Goal: Task Accomplishment & Management: Use online tool/utility

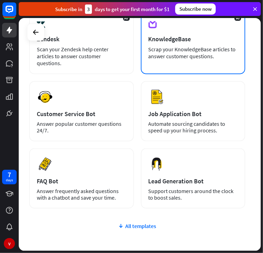
scroll to position [138, 0]
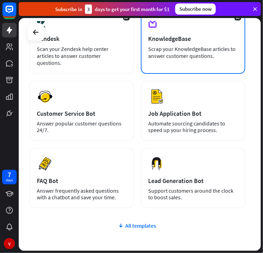
click at [175, 57] on div "Scrap your KnowledgeBase articles to answer customer questions." at bounding box center [194, 52] width 90 height 14
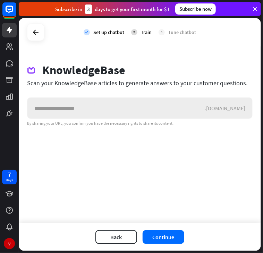
click at [120, 118] on input "text" at bounding box center [115, 108] width 177 height 21
click at [36, 30] on icon at bounding box center [36, 32] width 8 height 8
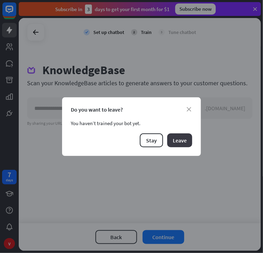
click at [175, 145] on button "Leave" at bounding box center [179, 141] width 25 height 14
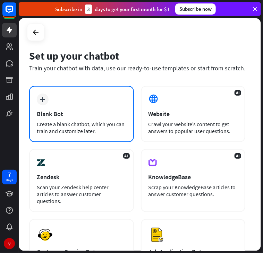
click at [66, 102] on div "plus Blank Bot Create a blank chatbot, which you can train and customize later." at bounding box center [81, 114] width 105 height 56
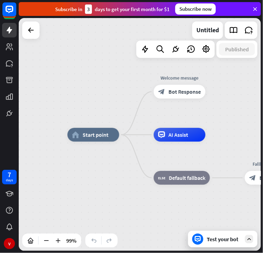
click at [88, 230] on div "home_2 Start point Welcome message block_bot_response Bot Response AI Assist bl…" at bounding box center [187, 251] width 241 height 232
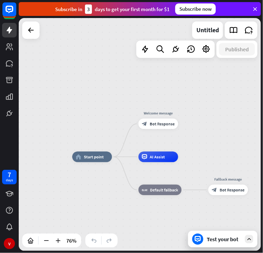
click at [226, 240] on div "Test your bot" at bounding box center [224, 239] width 35 height 7
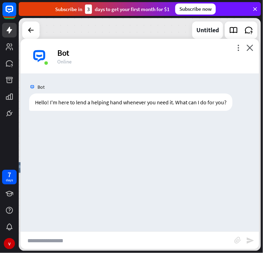
click at [87, 243] on input "text" at bounding box center [127, 240] width 214 height 17
paste input "*"
type input "*"
click at [41, 241] on input "text" at bounding box center [127, 240] width 214 height 17
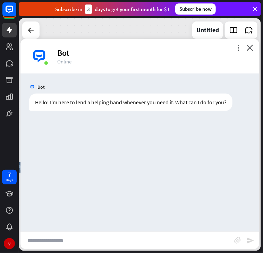
click at [41, 241] on input "text" at bounding box center [127, 240] width 214 height 17
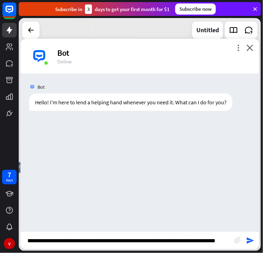
type input "**********"
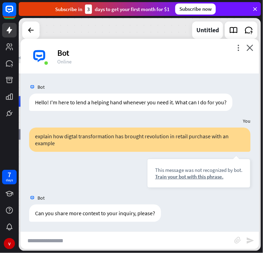
click at [108, 234] on input "text" at bounding box center [127, 240] width 214 height 17
type input "*"
type input "***"
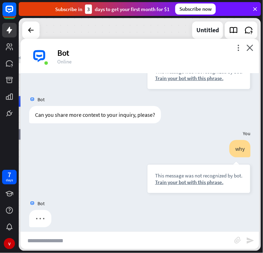
scroll to position [104, 0]
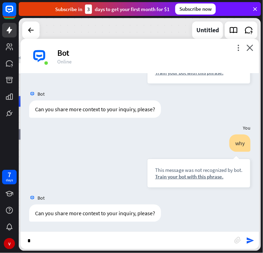
type input "**"
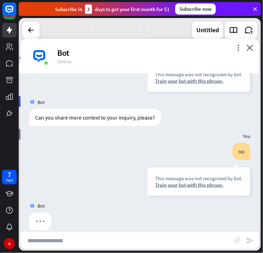
scroll to position [208, 0]
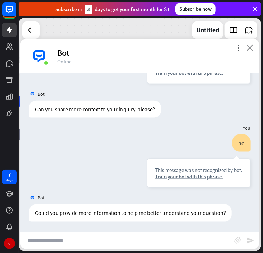
click at [250, 47] on icon "close" at bounding box center [249, 47] width 7 height 7
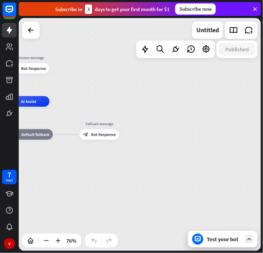
click at [253, 8] on icon at bounding box center [255, 9] width 6 height 6
